Goal: Find specific page/section

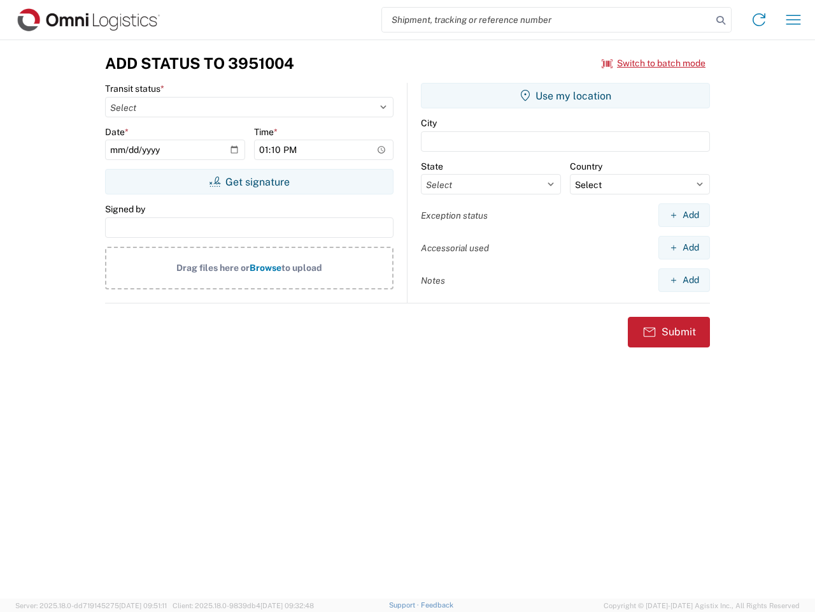
click at [547, 20] on input "search" at bounding box center [547, 20] width 330 height 24
click at [721, 20] on icon at bounding box center [721, 20] width 18 height 18
click at [759, 20] on icon at bounding box center [759, 20] width 20 height 20
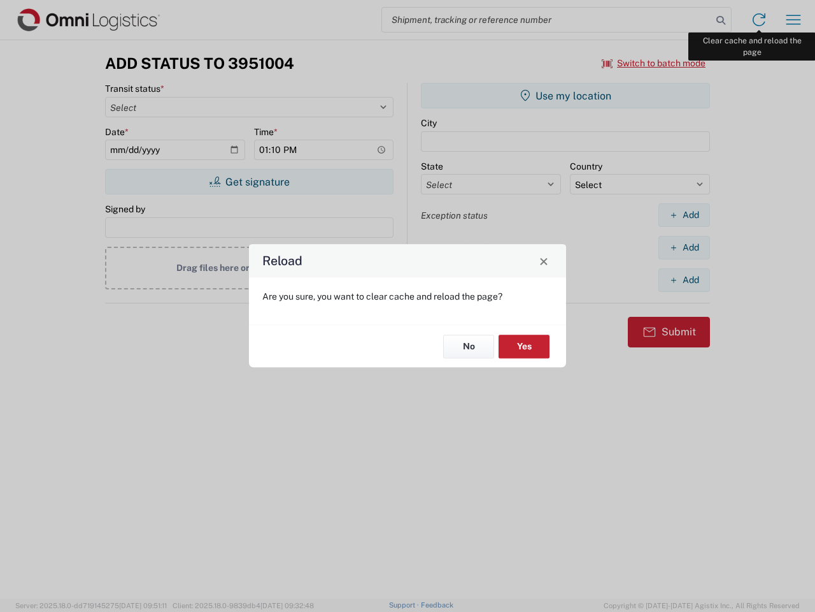
click at [794, 20] on div "Reload Are you sure, you want to clear cache and reload the page? No Yes" at bounding box center [407, 306] width 815 height 612
click at [654, 63] on div "Reload Are you sure, you want to clear cache and reload the page? No Yes" at bounding box center [407, 306] width 815 height 612
click at [249, 182] on div "Reload Are you sure, you want to clear cache and reload the page? No Yes" at bounding box center [407, 306] width 815 height 612
click at [566, 96] on div "Reload Are you sure, you want to clear cache and reload the page? No Yes" at bounding box center [407, 306] width 815 height 612
click at [684, 215] on div "Reload Are you sure, you want to clear cache and reload the page? No Yes" at bounding box center [407, 306] width 815 height 612
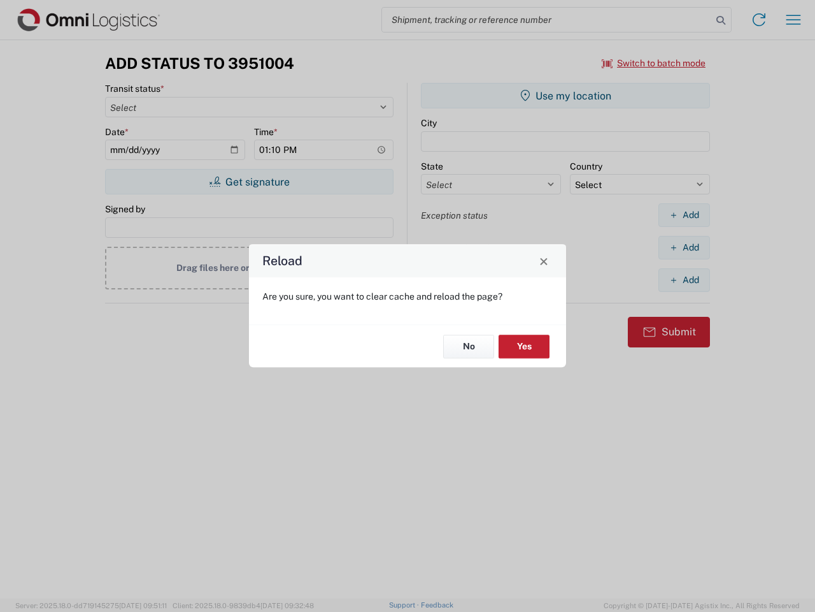
click at [684, 247] on div "Reload Are you sure, you want to clear cache and reload the page? No Yes" at bounding box center [407, 306] width 815 height 612
click at [684, 280] on div "Reload Are you sure, you want to clear cache and reload the page? No Yes" at bounding box center [407, 306] width 815 height 612
